Goal: Task Accomplishment & Management: Use online tool/utility

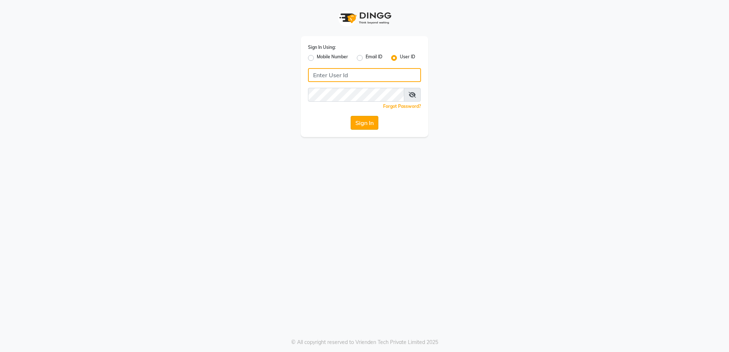
type input "e2555-01"
click at [360, 119] on button "Sign In" at bounding box center [365, 123] width 28 height 14
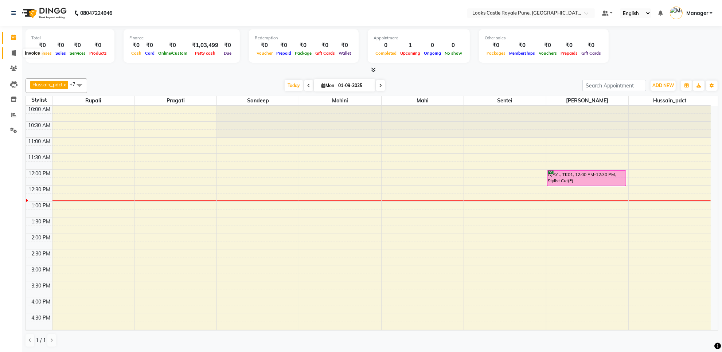
click at [13, 53] on icon at bounding box center [14, 52] width 4 height 5
select select "service"
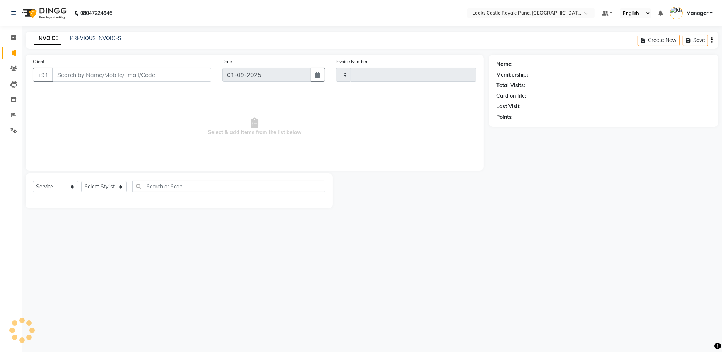
type input "2710"
select select "5915"
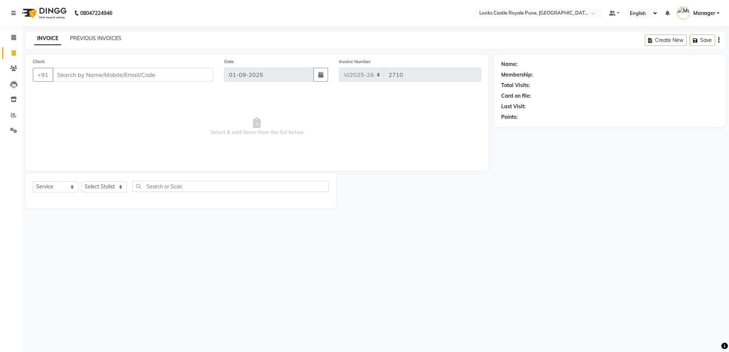
click at [176, 78] on input "Client" at bounding box center [132, 75] width 161 height 14
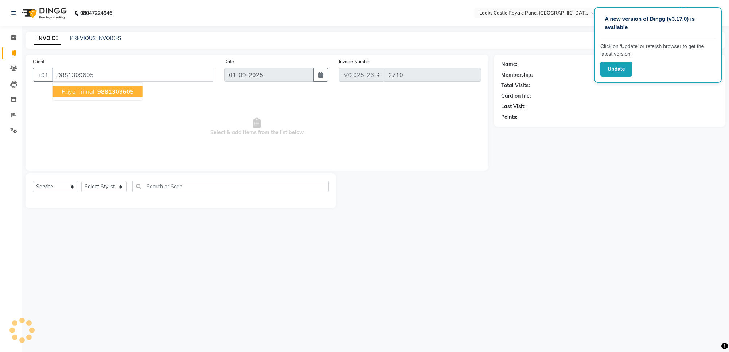
type input "9881309605"
select select "1: Object"
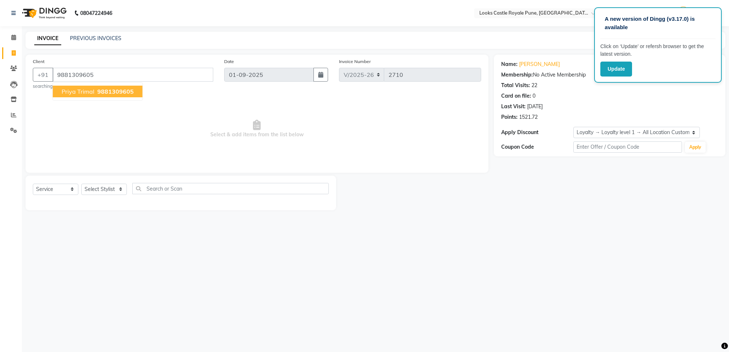
click at [89, 90] on span "priya trimal" at bounding box center [78, 91] width 33 height 7
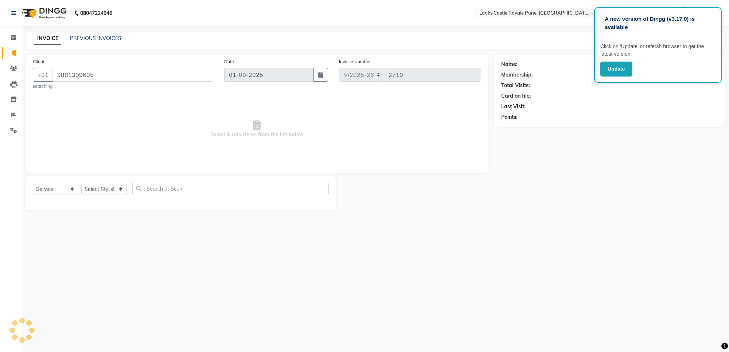
select select "1: Object"
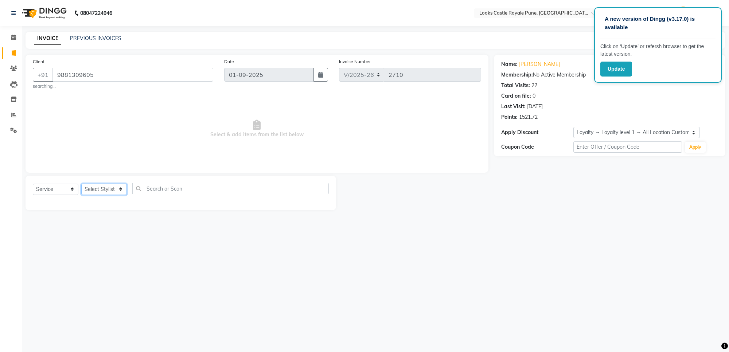
click at [94, 188] on select "Select Stylist Akshay [PERSON_NAME] [PERSON_NAME] [PERSON_NAME] Danish [PERSON_…" at bounding box center [104, 189] width 46 height 11
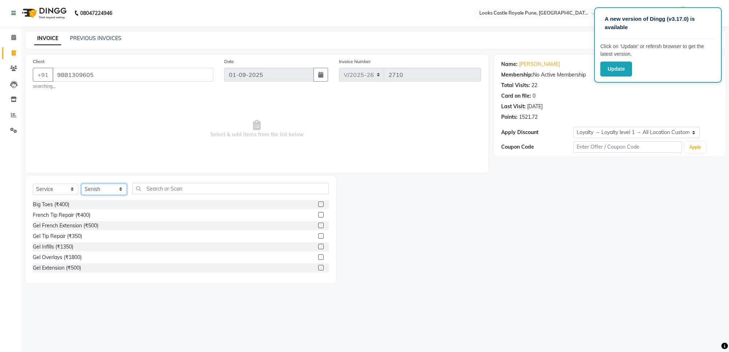
click at [91, 191] on select "Select Stylist Akshay [PERSON_NAME] [PERSON_NAME] [PERSON_NAME] Danish [PERSON_…" at bounding box center [104, 189] width 46 height 11
select select "71316"
click at [81, 184] on select "Select Stylist Akshay [PERSON_NAME] [PERSON_NAME] [PERSON_NAME] Danish [PERSON_…" at bounding box center [104, 189] width 46 height 11
click at [186, 188] on input "text" at bounding box center [230, 188] width 196 height 11
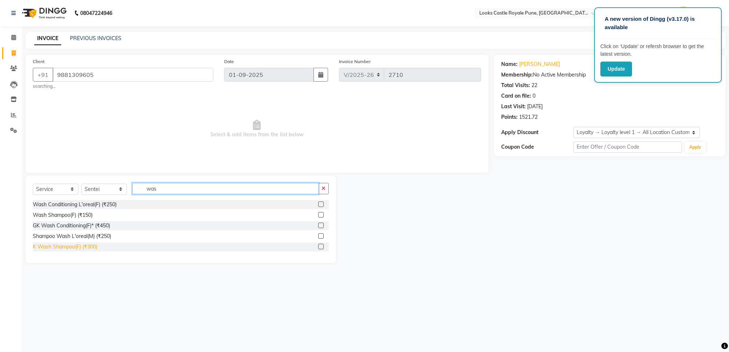
type input "was"
click at [64, 245] on div "K Wash Shampoo(F) (₹300)" at bounding box center [65, 247] width 64 height 8
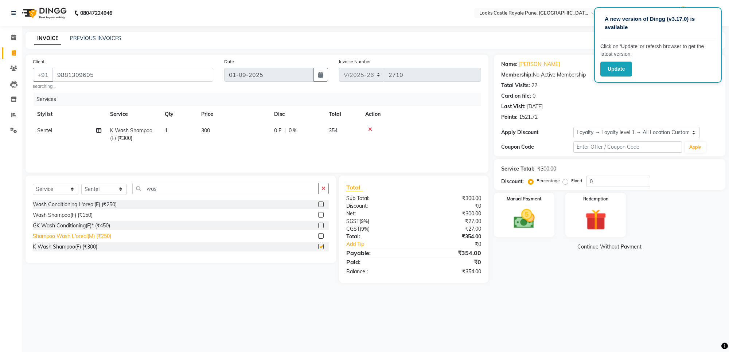
checkbox input "false"
click at [211, 126] on td "300" at bounding box center [233, 134] width 73 height 24
select select "71316"
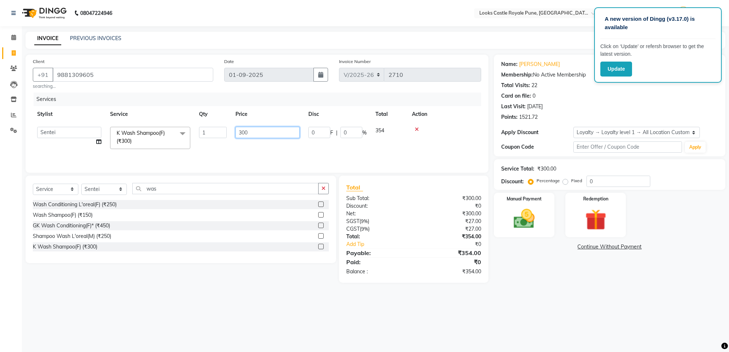
click at [251, 132] on input "300" at bounding box center [267, 132] width 64 height 11
type input "3"
type input "550"
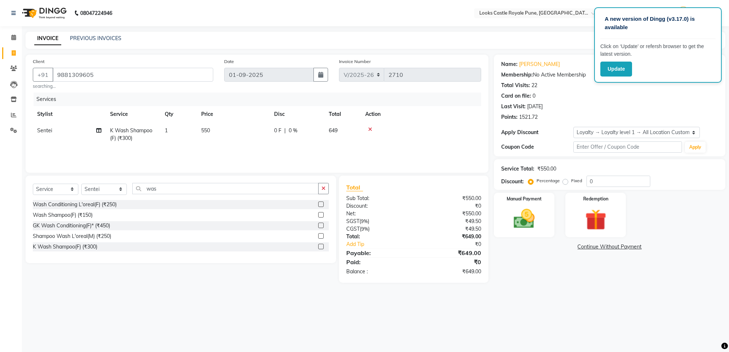
click at [416, 127] on div at bounding box center [420, 129] width 111 height 5
click at [517, 217] on img at bounding box center [524, 219] width 36 height 26
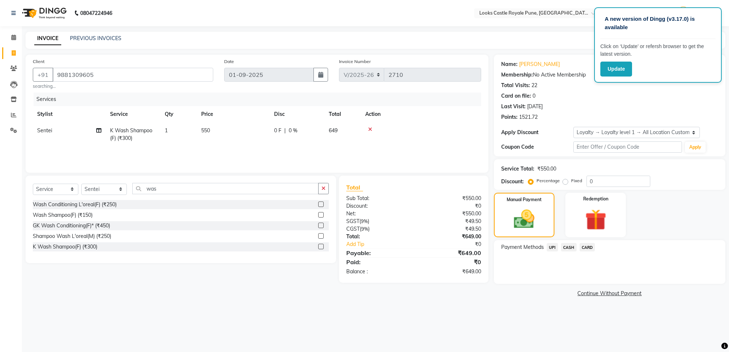
click at [569, 246] on span "CASH" at bounding box center [569, 247] width 16 height 8
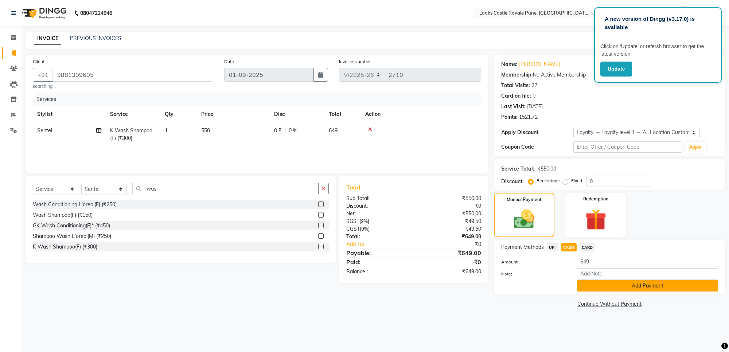
click at [649, 283] on button "Add Payment" at bounding box center [647, 285] width 141 height 11
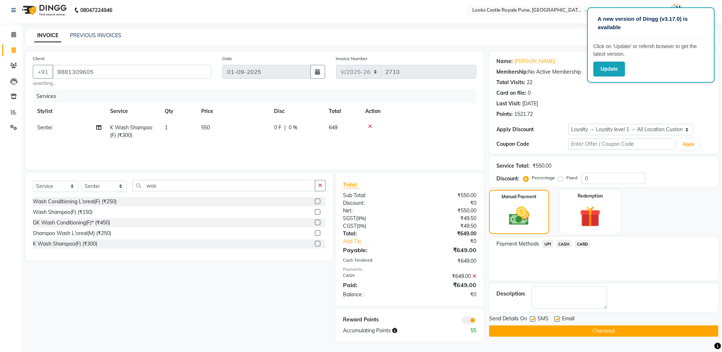
scroll to position [4, 0]
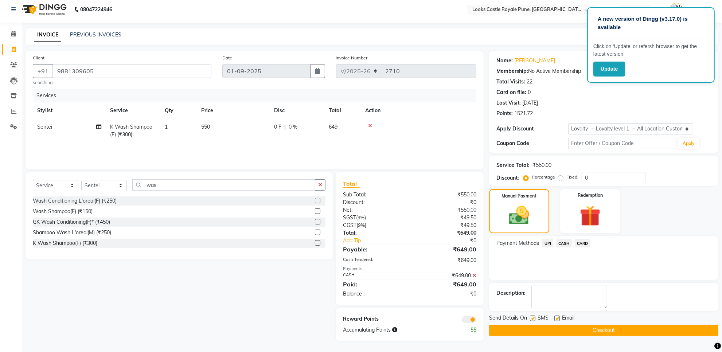
click at [602, 329] on button "Checkout" at bounding box center [603, 330] width 229 height 11
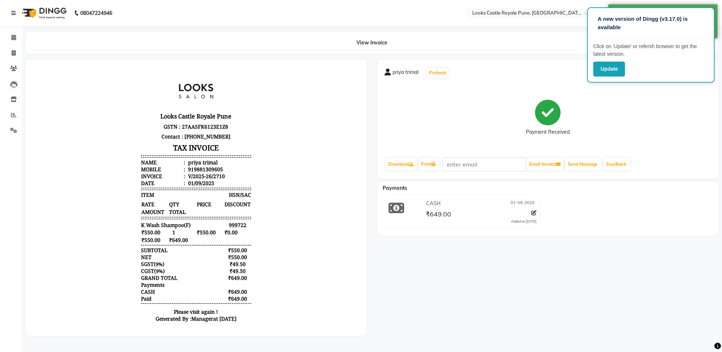
select select "5915"
select select "service"
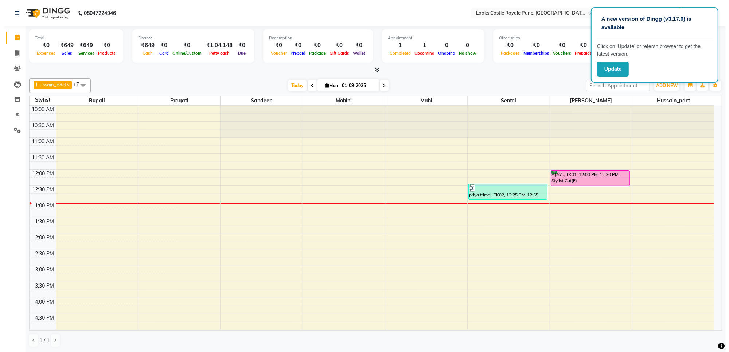
scroll to position [0, 0]
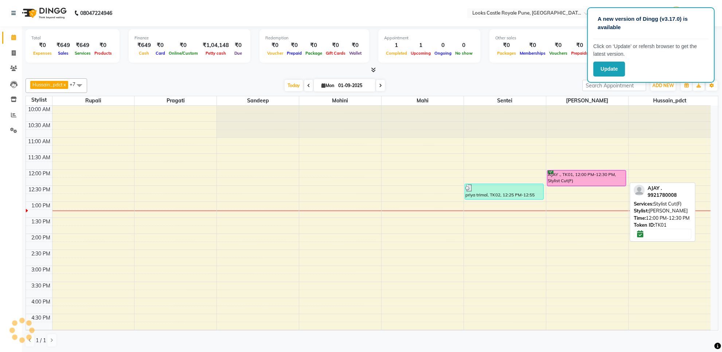
click at [577, 176] on div "AJAY ., TK01, 12:00 PM-12:30 PM, Stylist Cut(F)" at bounding box center [586, 178] width 78 height 15
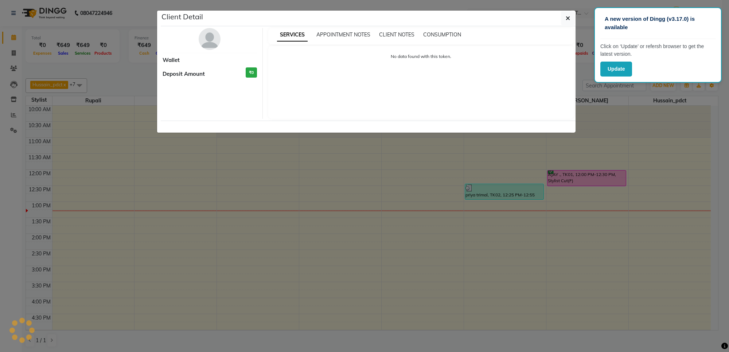
select select "6"
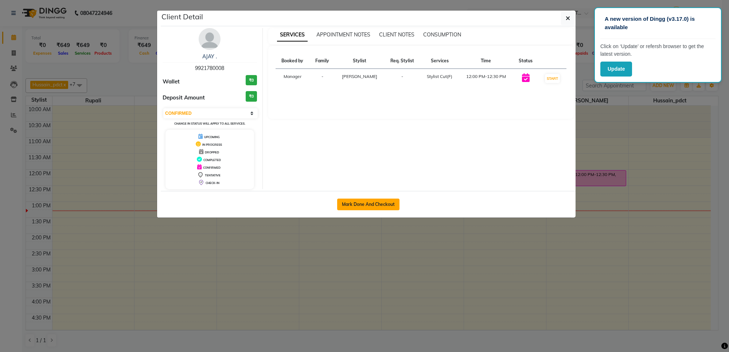
click at [376, 206] on button "Mark Done And Checkout" at bounding box center [368, 205] width 62 height 12
select select "service"
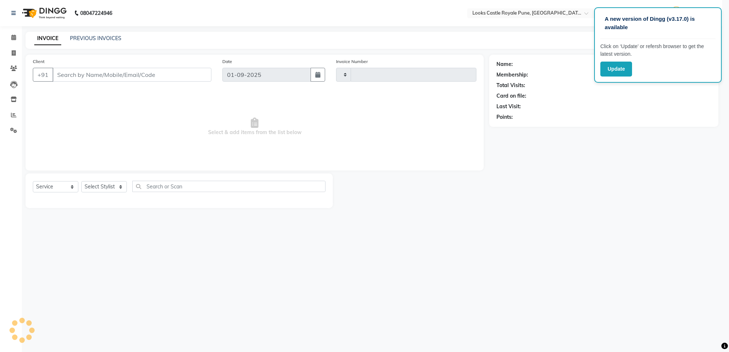
type input "2711"
select select "5915"
type input "9921780008"
select select "71753"
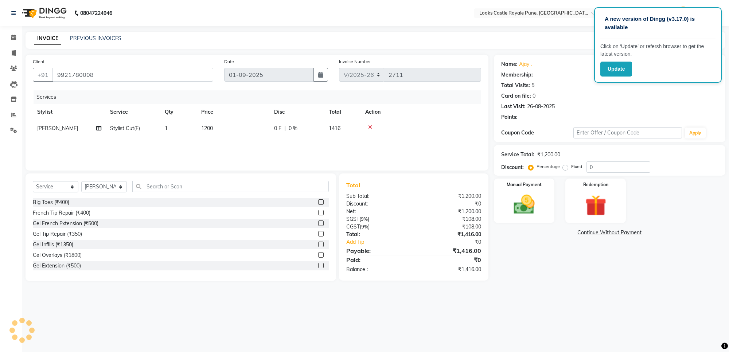
select select "1: Object"
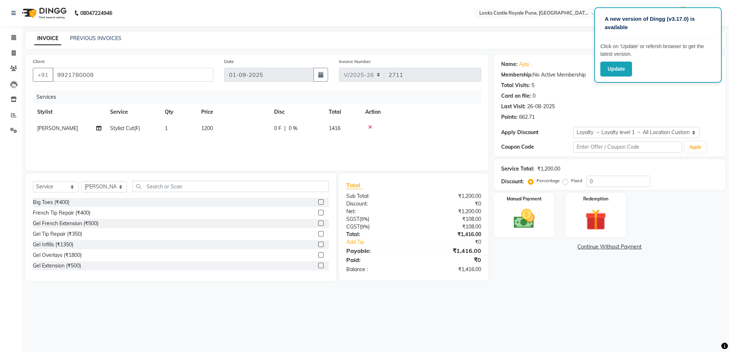
click at [205, 126] on span "1200" at bounding box center [207, 128] width 12 height 7
select select "71753"
drag, startPoint x: 255, startPoint y: 132, endPoint x: 229, endPoint y: 135, distance: 26.4
click at [229, 135] on tr "Akshay [PERSON_NAME] [PERSON_NAME] [PERSON_NAME] Danish [PERSON_NAME] [PERSON_N…" at bounding box center [257, 134] width 448 height 28
type input "1500"
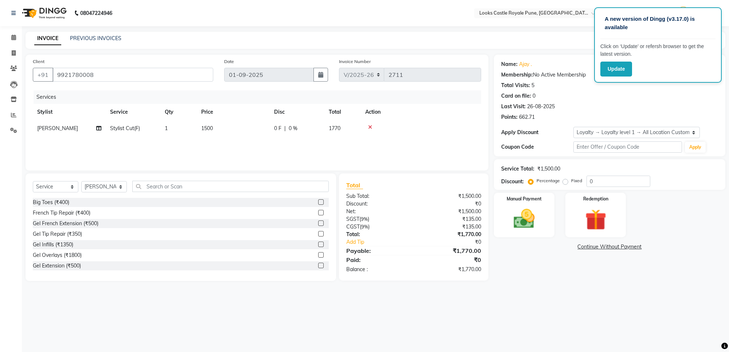
click at [546, 280] on div "Name: [PERSON_NAME] . Membership: No Active Membership Total Visits: 5 Card on …" at bounding box center [612, 168] width 237 height 226
click at [531, 210] on img at bounding box center [524, 219] width 36 height 26
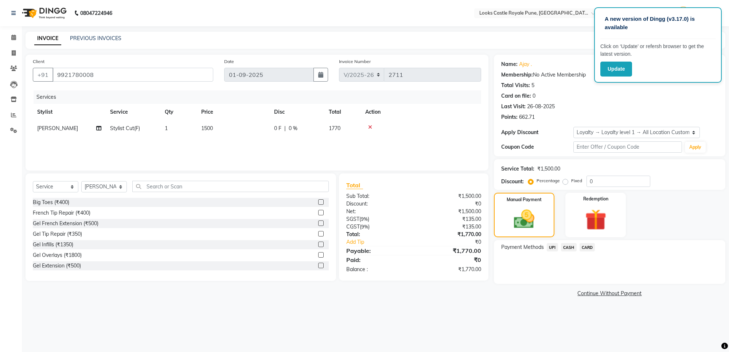
click at [551, 248] on span "UPI" at bounding box center [552, 247] width 11 height 8
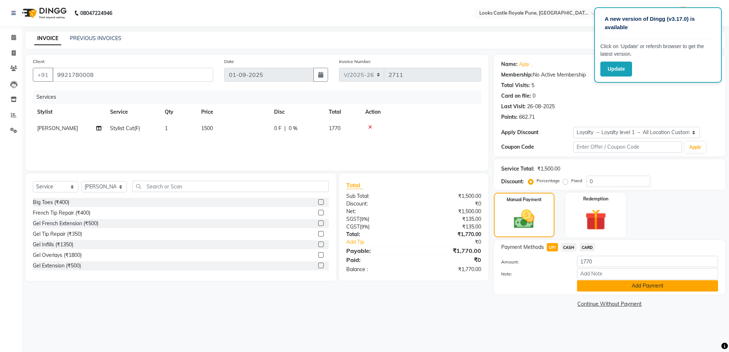
click at [596, 284] on button "Add Payment" at bounding box center [647, 285] width 141 height 11
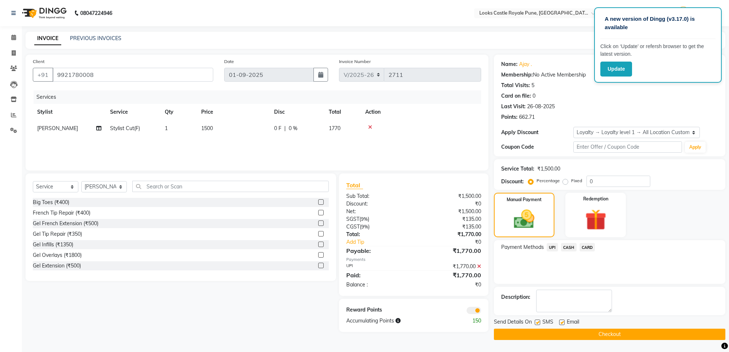
click at [575, 332] on button "Checkout" at bounding box center [609, 334] width 231 height 11
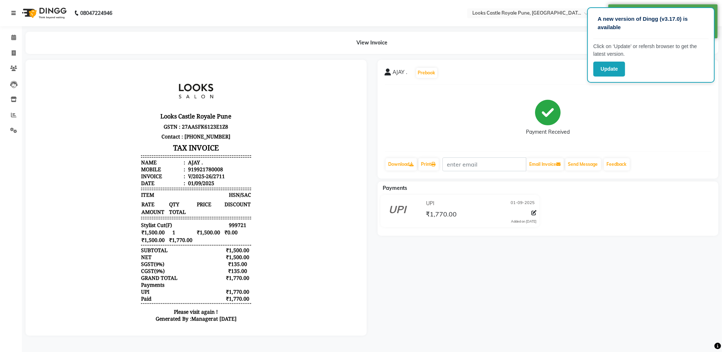
click at [12, 13] on icon at bounding box center [13, 13] width 4 height 5
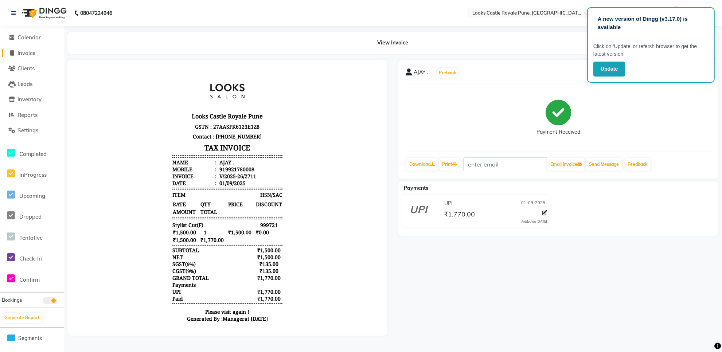
click at [30, 50] on span "Invoice" at bounding box center [26, 53] width 18 height 7
select select "service"
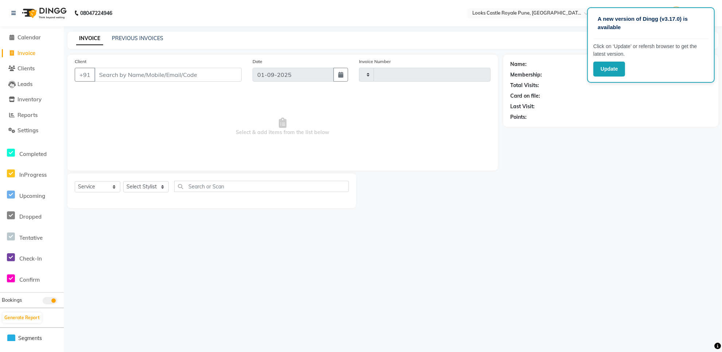
type input "2712"
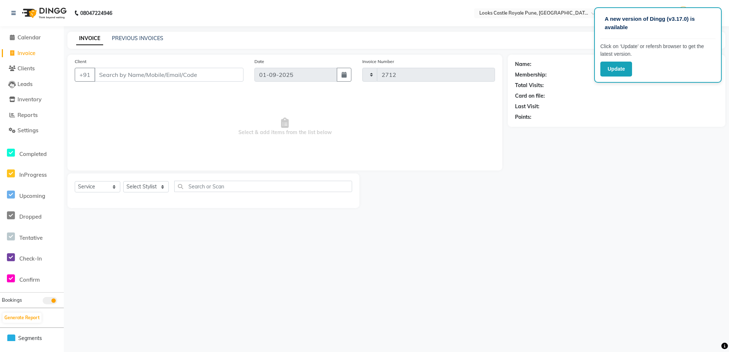
select select "5915"
click at [39, 37] on span "Calendar" at bounding box center [28, 37] width 23 height 7
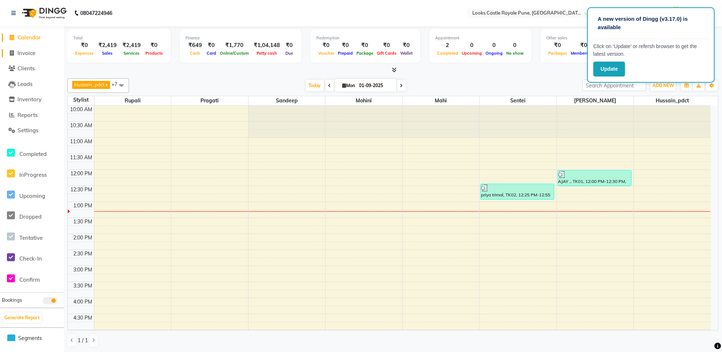
click at [29, 55] on span "Invoice" at bounding box center [26, 53] width 18 height 7
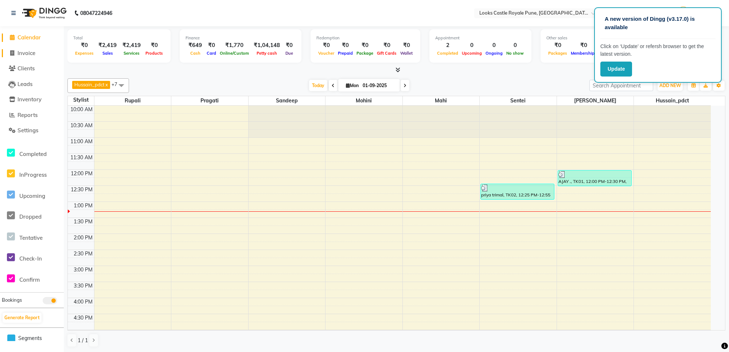
select select "service"
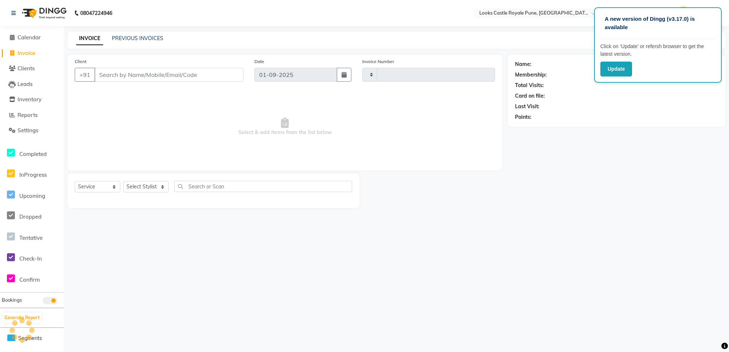
click at [132, 77] on input "Client" at bounding box center [168, 75] width 149 height 14
type input "2712"
select select "5915"
click at [139, 69] on input "Client" at bounding box center [168, 75] width 149 height 14
click at [148, 74] on input "Client" at bounding box center [168, 75] width 149 height 14
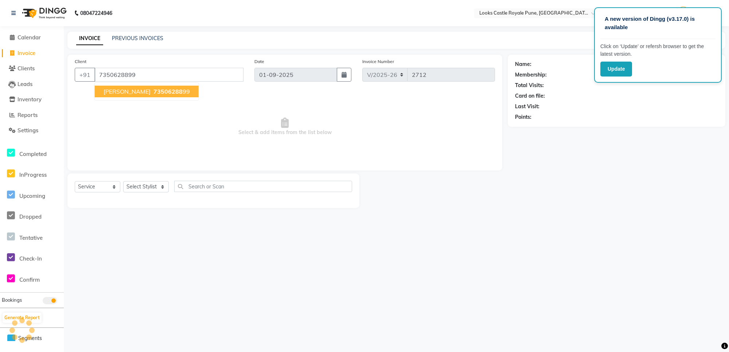
type input "7350628899"
select select "1: Object"
click at [165, 92] on span "73506288" at bounding box center [167, 91] width 29 height 7
select select "1: Object"
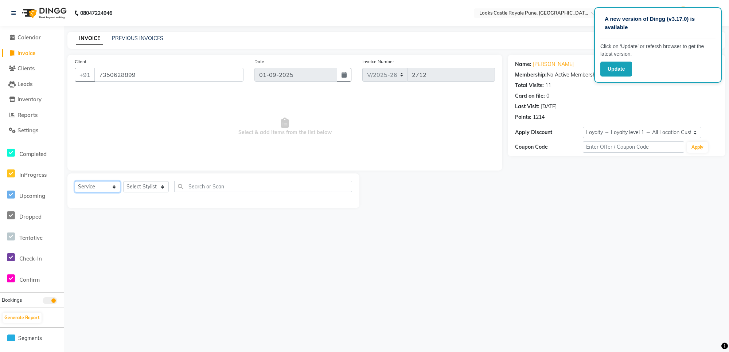
click at [96, 185] on select "Select Service Product Membership Package Voucher Prepaid Gift Card" at bounding box center [98, 186] width 46 height 11
click at [75, 181] on select "Select Service Product Membership Package Voucher Prepaid Gift Card" at bounding box center [98, 186] width 46 height 11
click at [144, 189] on select "Select Stylist Akshay [PERSON_NAME] [PERSON_NAME] [PERSON_NAME] Danish [PERSON_…" at bounding box center [146, 186] width 46 height 11
select select "71753"
click at [123, 181] on select "Select Stylist Akshay [PERSON_NAME] [PERSON_NAME] [PERSON_NAME] Danish [PERSON_…" at bounding box center [146, 186] width 46 height 11
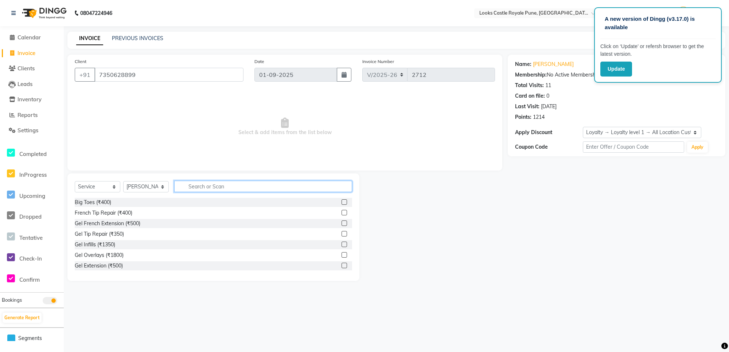
click at [184, 189] on input "text" at bounding box center [263, 186] width 178 height 11
type input "expr"
click at [212, 188] on input "expr" at bounding box center [258, 186] width 168 height 11
drag, startPoint x: 211, startPoint y: 188, endPoint x: 184, endPoint y: 195, distance: 28.4
click at [184, 195] on div "Select Service Product Membership Package Voucher Prepaid Gift Card Select Styl…" at bounding box center [213, 189] width 277 height 17
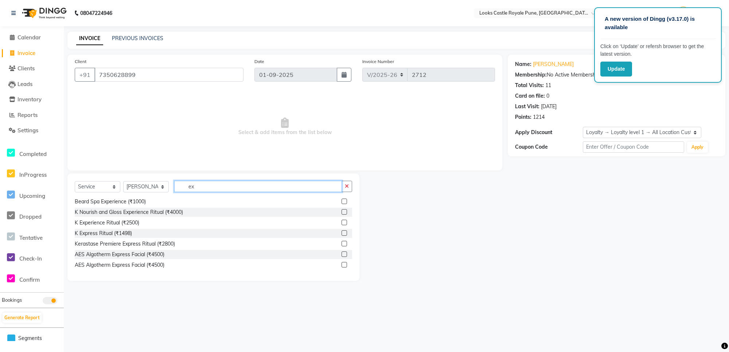
scroll to position [95, 0]
type input "e"
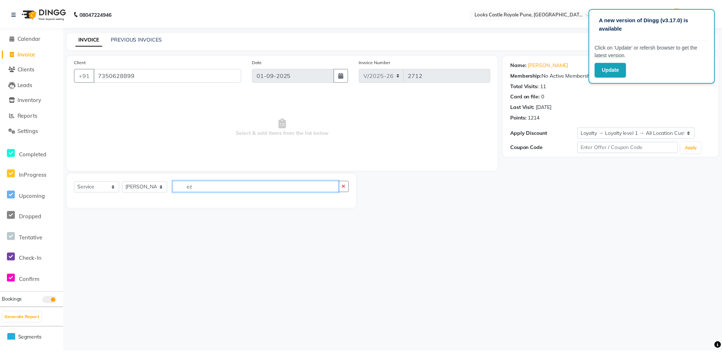
scroll to position [0, 0]
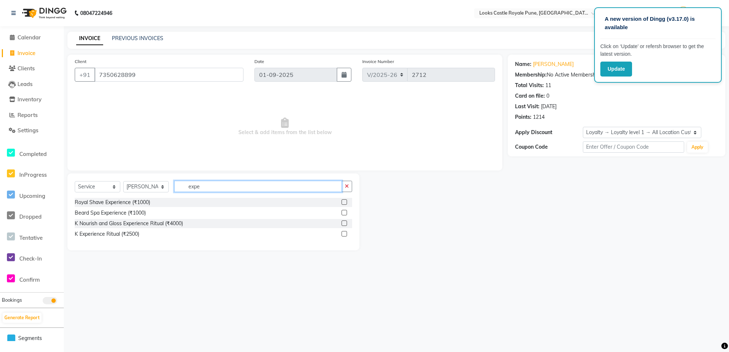
type input "expe"
click at [345, 234] on label at bounding box center [343, 233] width 5 height 5
click at [345, 234] on input "checkbox" at bounding box center [343, 234] width 5 height 5
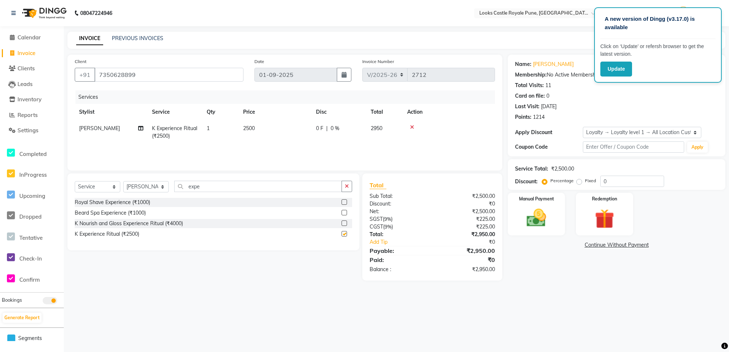
checkbox input "false"
drag, startPoint x: 266, startPoint y: 126, endPoint x: 208, endPoint y: 136, distance: 58.7
click at [218, 135] on tr "Ravi K Experience Ritual (₹2500) 1 2500 0 F | 0 % 2950" at bounding box center [285, 132] width 420 height 24
click at [257, 129] on td "2500" at bounding box center [275, 132] width 73 height 24
select select "71753"
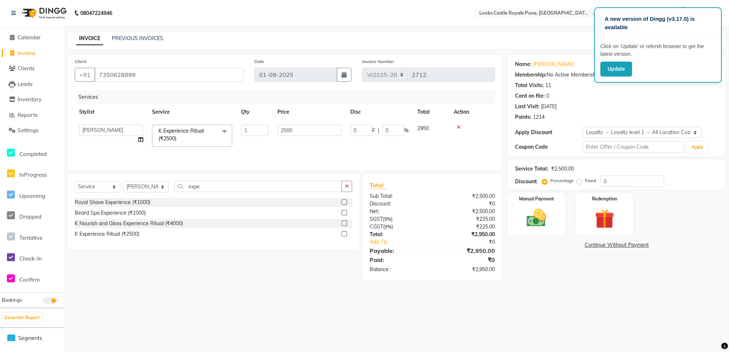
click at [257, 129] on input "1" at bounding box center [255, 130] width 28 height 11
click at [263, 126] on td "2500" at bounding box center [275, 132] width 73 height 24
select select "71753"
click at [263, 126] on input "1" at bounding box center [255, 130] width 28 height 11
click at [303, 130] on td "2500" at bounding box center [275, 132] width 73 height 24
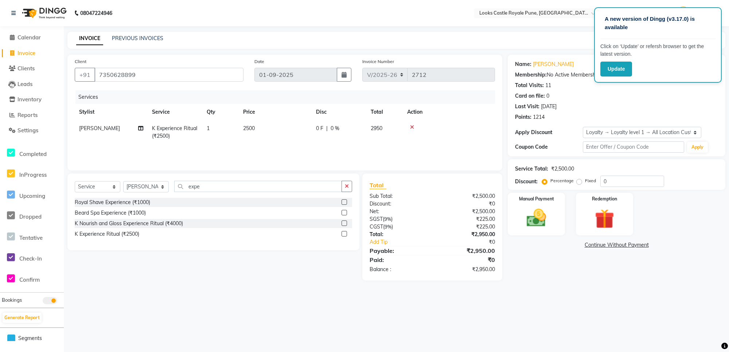
select select "71753"
click at [298, 130] on input "2500" at bounding box center [309, 130] width 64 height 11
type input "2"
type input "4500"
click at [590, 294] on div "A new version of Dingg (v3.17.0) is available Click on ‘Update’ or refersh brow…" at bounding box center [364, 176] width 729 height 352
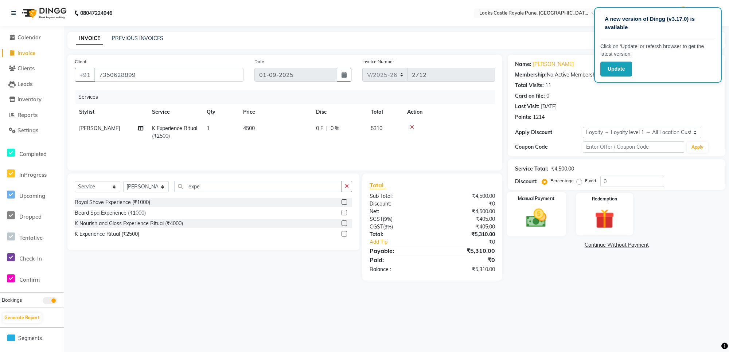
click at [541, 215] on img at bounding box center [536, 218] width 33 height 24
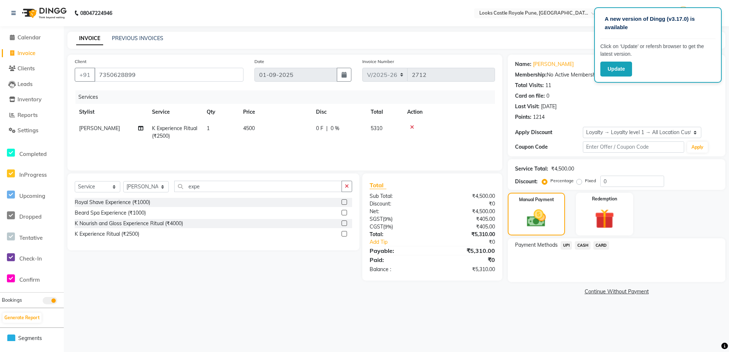
click at [565, 246] on span "UPI" at bounding box center [565, 245] width 11 height 8
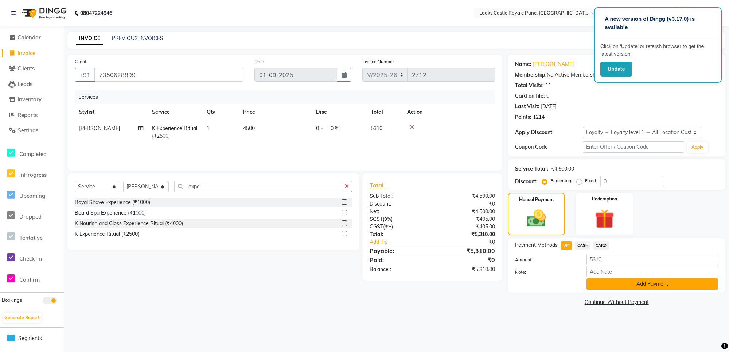
click at [606, 283] on button "Add Payment" at bounding box center [652, 283] width 132 height 11
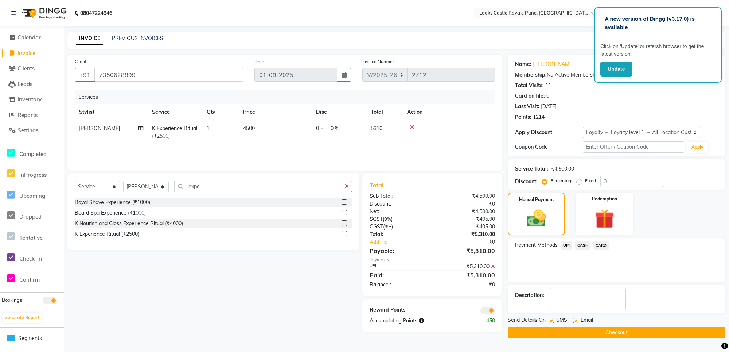
click at [576, 329] on button "Checkout" at bounding box center [617, 332] width 218 height 11
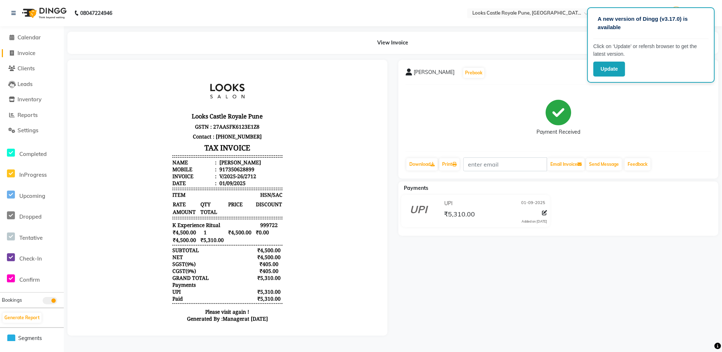
click at [32, 50] on span "Invoice" at bounding box center [26, 53] width 18 height 7
select select "service"
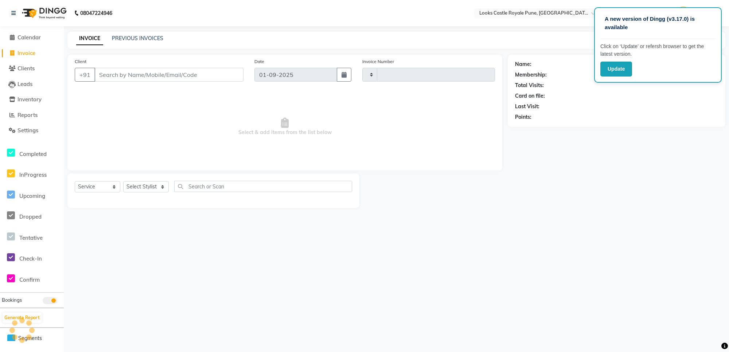
type input "2713"
select select "5915"
click at [31, 115] on span "Reports" at bounding box center [27, 114] width 20 height 7
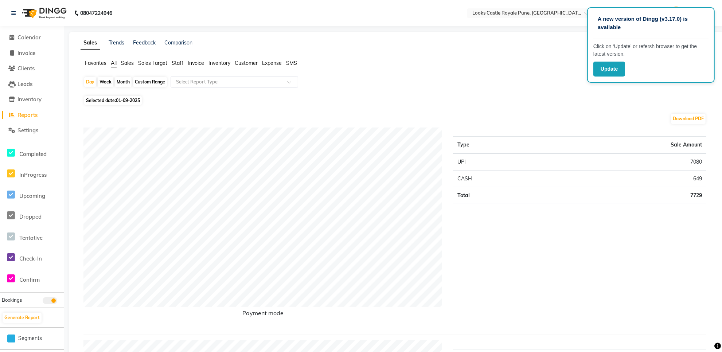
click at [157, 81] on div "Custom Range" at bounding box center [150, 82] width 34 height 10
select select "9"
select select "2025"
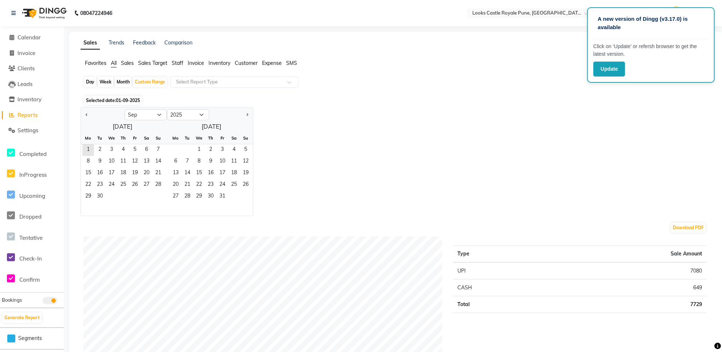
click at [90, 84] on div "Day" at bounding box center [90, 82] width 12 height 10
select select "9"
select select "2025"
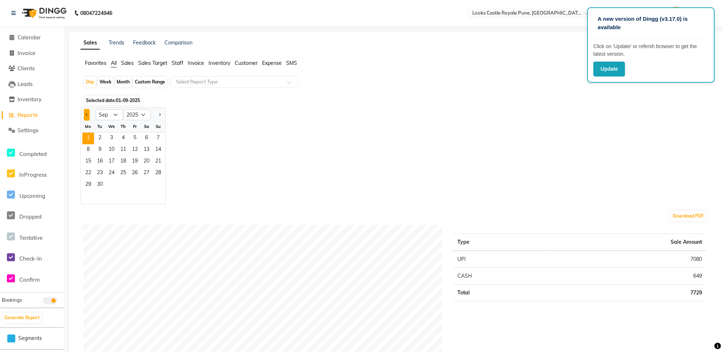
click at [87, 114] on span "Previous month" at bounding box center [87, 114] width 3 height 3
select select "8"
click at [143, 185] on span "30" at bounding box center [147, 185] width 12 height 12
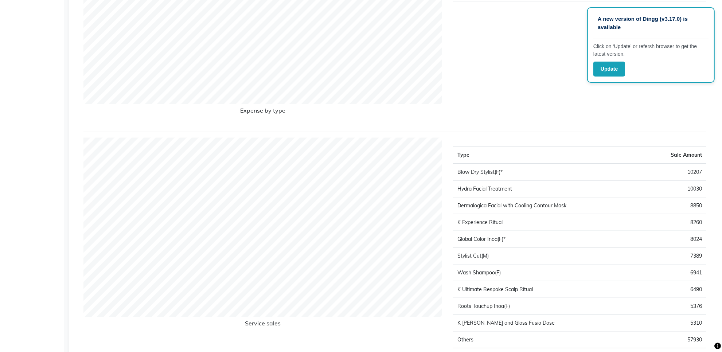
scroll to position [931, 0]
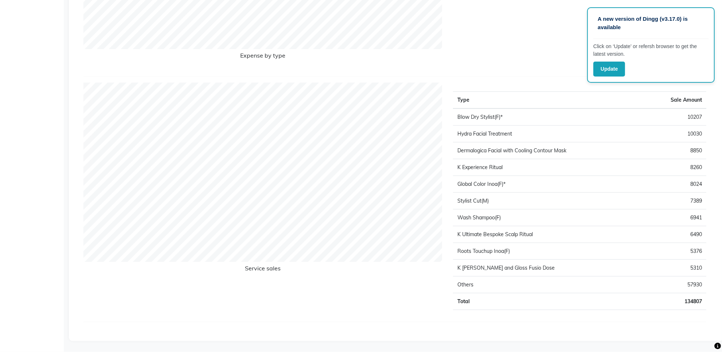
click at [467, 285] on td "Others" at bounding box center [547, 285] width 189 height 17
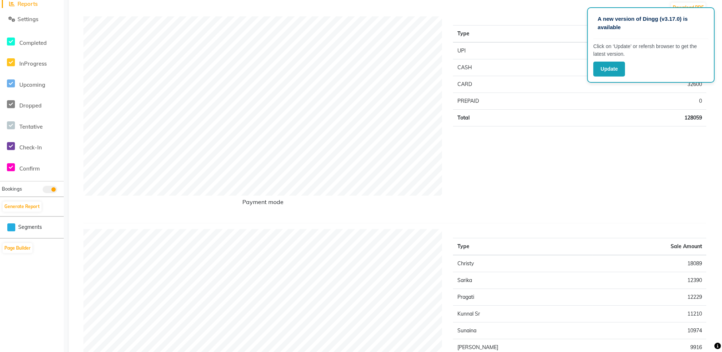
scroll to position [0, 0]
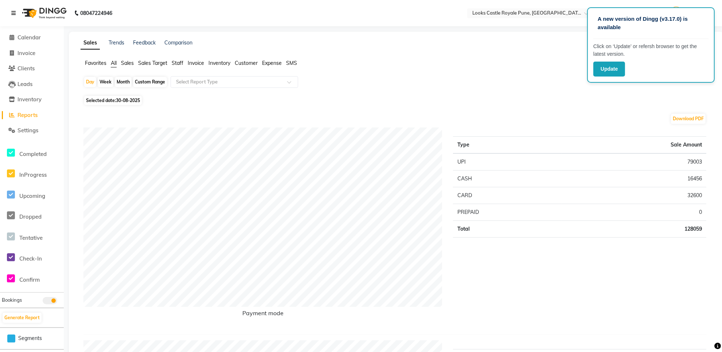
click at [15, 12] on icon at bounding box center [13, 13] width 4 height 5
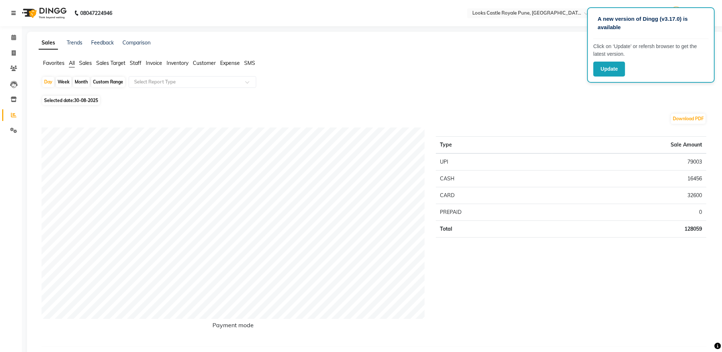
click at [13, 12] on icon at bounding box center [13, 13] width 4 height 5
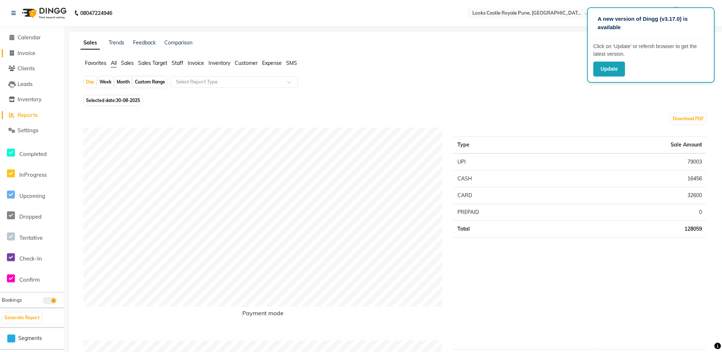
click at [34, 51] on span "Invoice" at bounding box center [26, 53] width 18 height 7
select select "service"
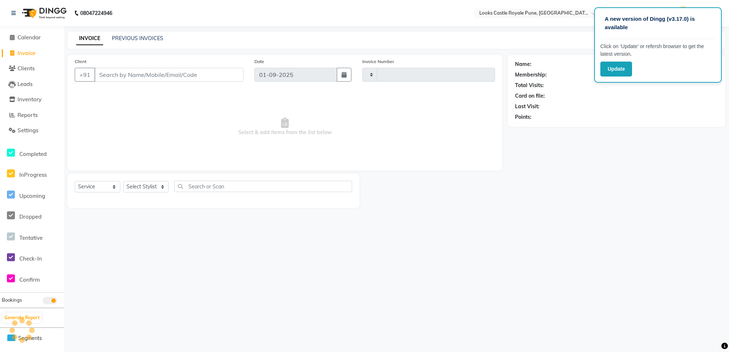
type input "2713"
select select "5915"
click at [30, 117] on span "Reports" at bounding box center [27, 114] width 20 height 7
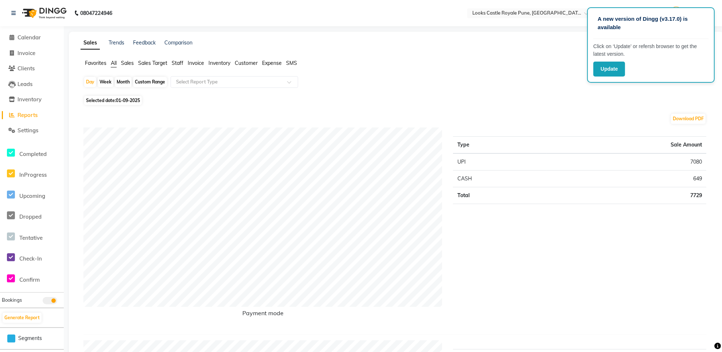
click at [124, 81] on div "Month" at bounding box center [123, 82] width 17 height 10
select select "9"
select select "2025"
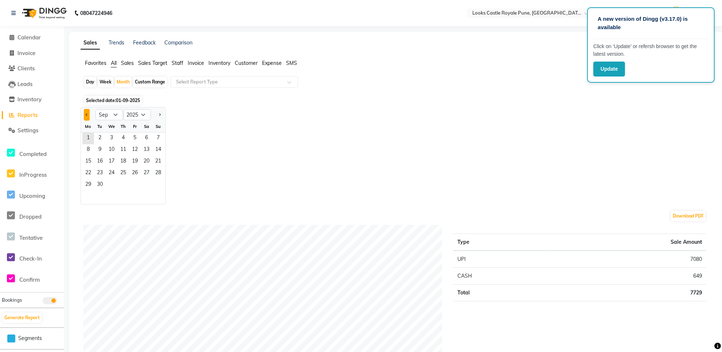
click at [86, 118] on button "Previous month" at bounding box center [87, 115] width 6 height 12
select select "8"
click at [132, 141] on span "1" at bounding box center [135, 139] width 12 height 12
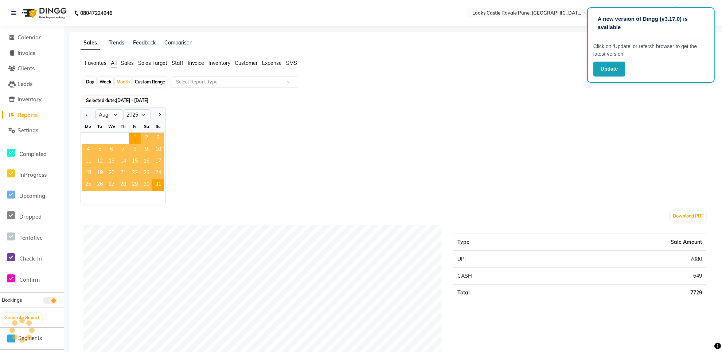
click at [231, 152] on div "Jan Feb Mar Apr May Jun [DATE] Aug Sep Oct Nov [DATE] 2016 2017 2018 2019 2020 …" at bounding box center [396, 155] width 631 height 97
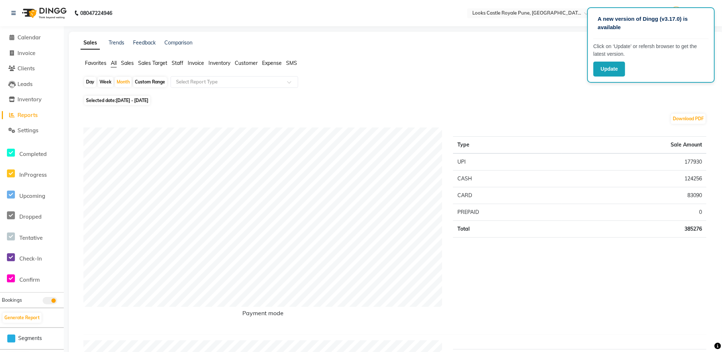
click at [150, 82] on div "Custom Range" at bounding box center [150, 82] width 34 height 10
select select "8"
select select "2025"
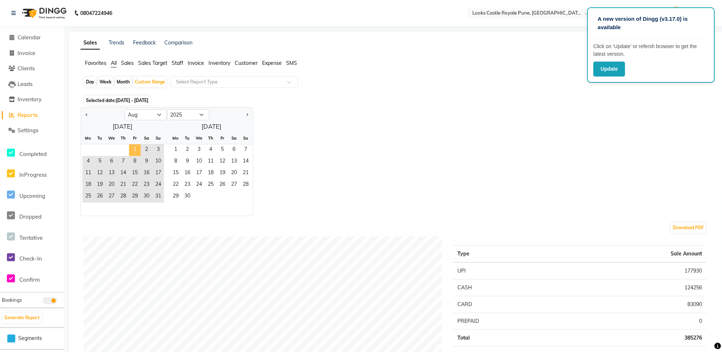
click at [135, 146] on span "1" at bounding box center [135, 150] width 12 height 12
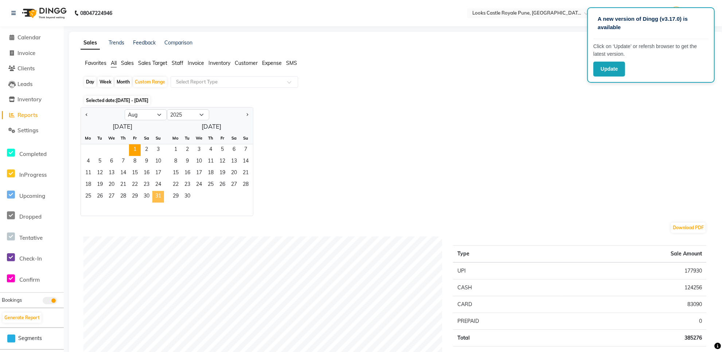
click at [159, 197] on span "31" at bounding box center [158, 197] width 12 height 12
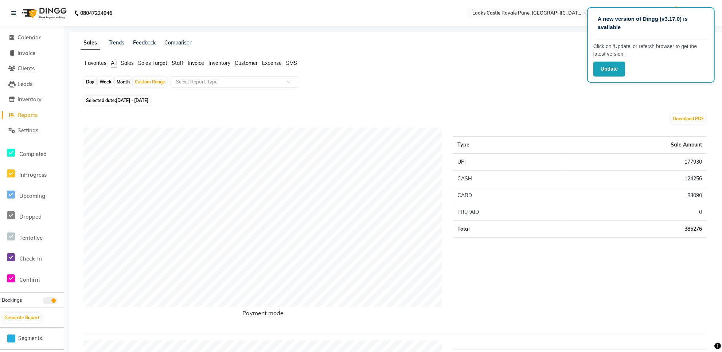
click at [177, 61] on span "Staff" at bounding box center [178, 63] width 12 height 7
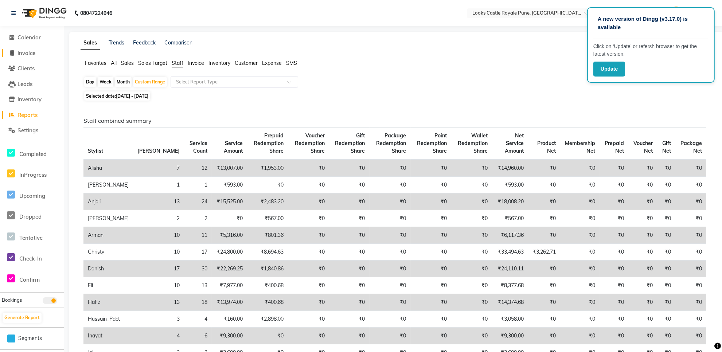
click at [30, 53] on span "Invoice" at bounding box center [26, 53] width 18 height 7
select select "service"
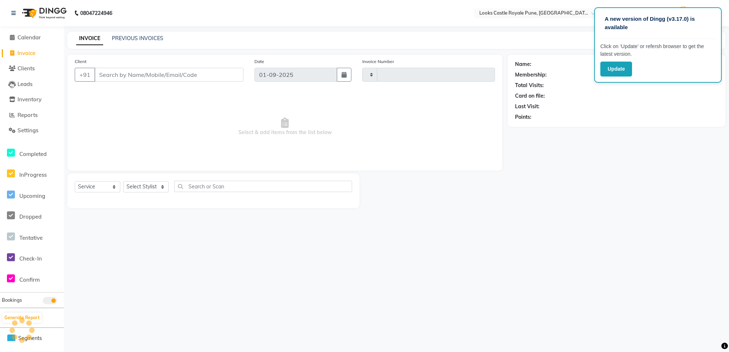
type input "2713"
select select "5915"
click at [169, 78] on input "Client" at bounding box center [168, 75] width 149 height 14
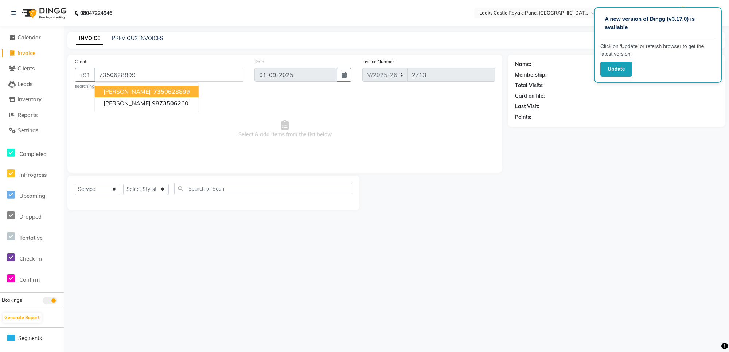
type input "7350628899"
select select "1: Object"
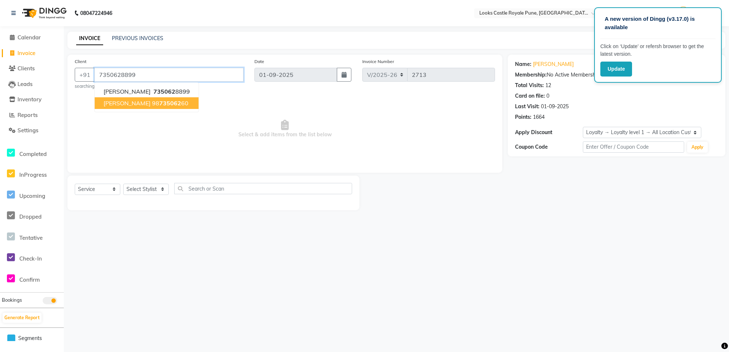
drag, startPoint x: 169, startPoint y: 77, endPoint x: 102, endPoint y: 111, distance: 75.1
click at [102, 82] on div "[PHONE_NUMBER] [PERSON_NAME] 735062 8899 [PERSON_NAME] 98 735062 60" at bounding box center [159, 75] width 169 height 14
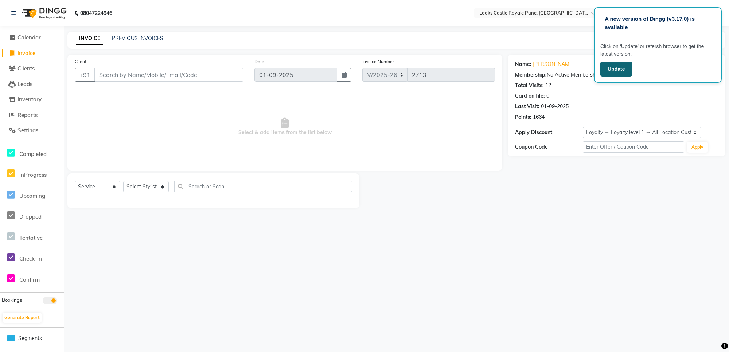
click at [618, 70] on button "Update" at bounding box center [616, 69] width 32 height 15
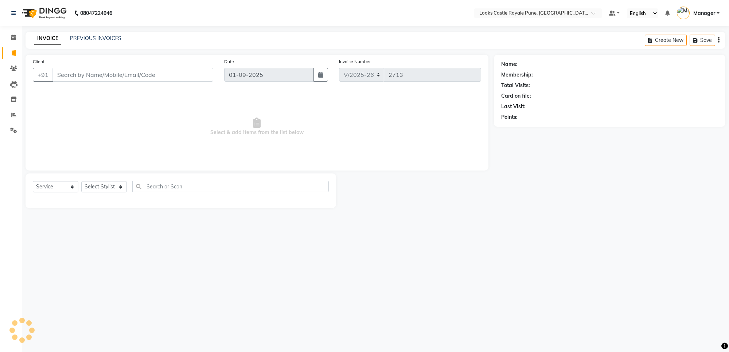
select select "5915"
select select "service"
click at [106, 187] on select "Select Stylist Akshay [PERSON_NAME] [PERSON_NAME] [PERSON_NAME] Danish [PERSON_…" at bounding box center [104, 186] width 46 height 11
select select "43050"
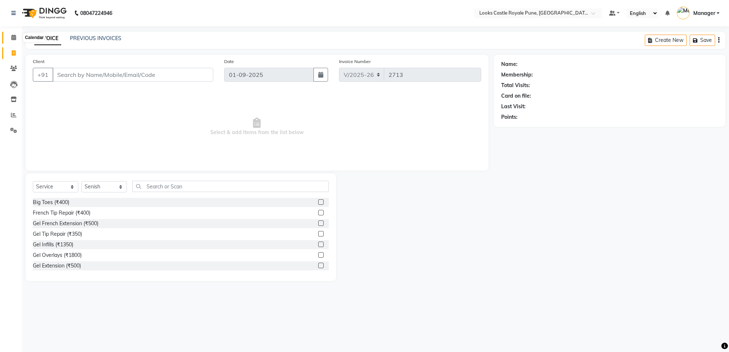
click at [15, 38] on icon at bounding box center [13, 37] width 5 height 5
click at [7, 35] on span at bounding box center [13, 38] width 13 height 8
click at [576, 213] on div "Name: Membership: Total Visits: Card on file: Last Visit: Points:" at bounding box center [612, 168] width 237 height 226
drag, startPoint x: 555, startPoint y: 224, endPoint x: 16, endPoint y: 66, distance: 561.3
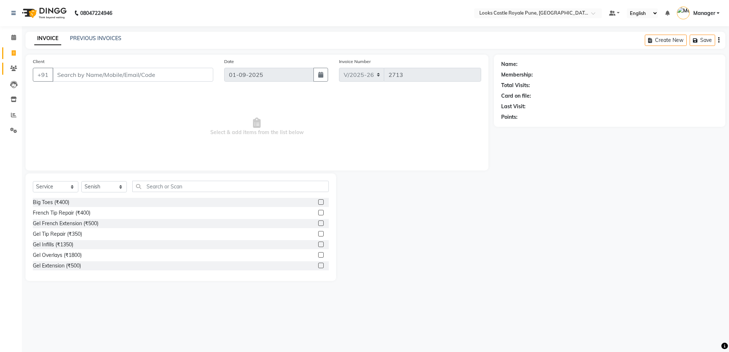
click at [16, 66] on icon at bounding box center [13, 68] width 7 height 5
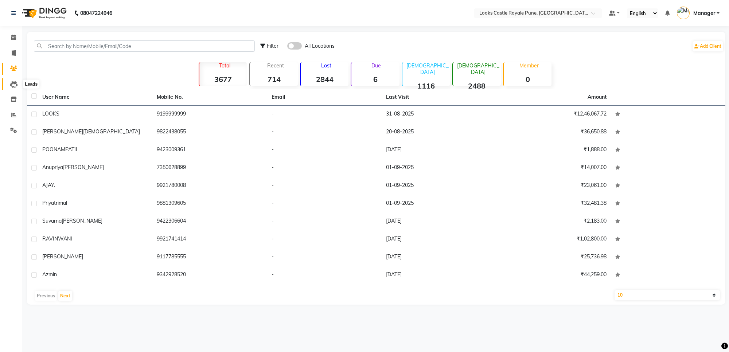
click at [13, 82] on icon at bounding box center [13, 84] width 7 height 7
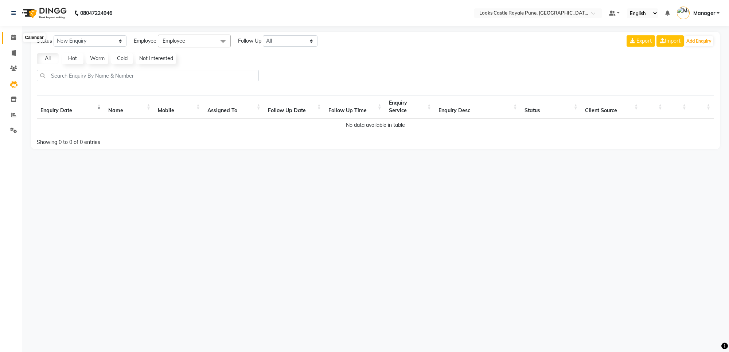
click at [13, 36] on icon at bounding box center [13, 37] width 5 height 5
